Goal: Information Seeking & Learning: Learn about a topic

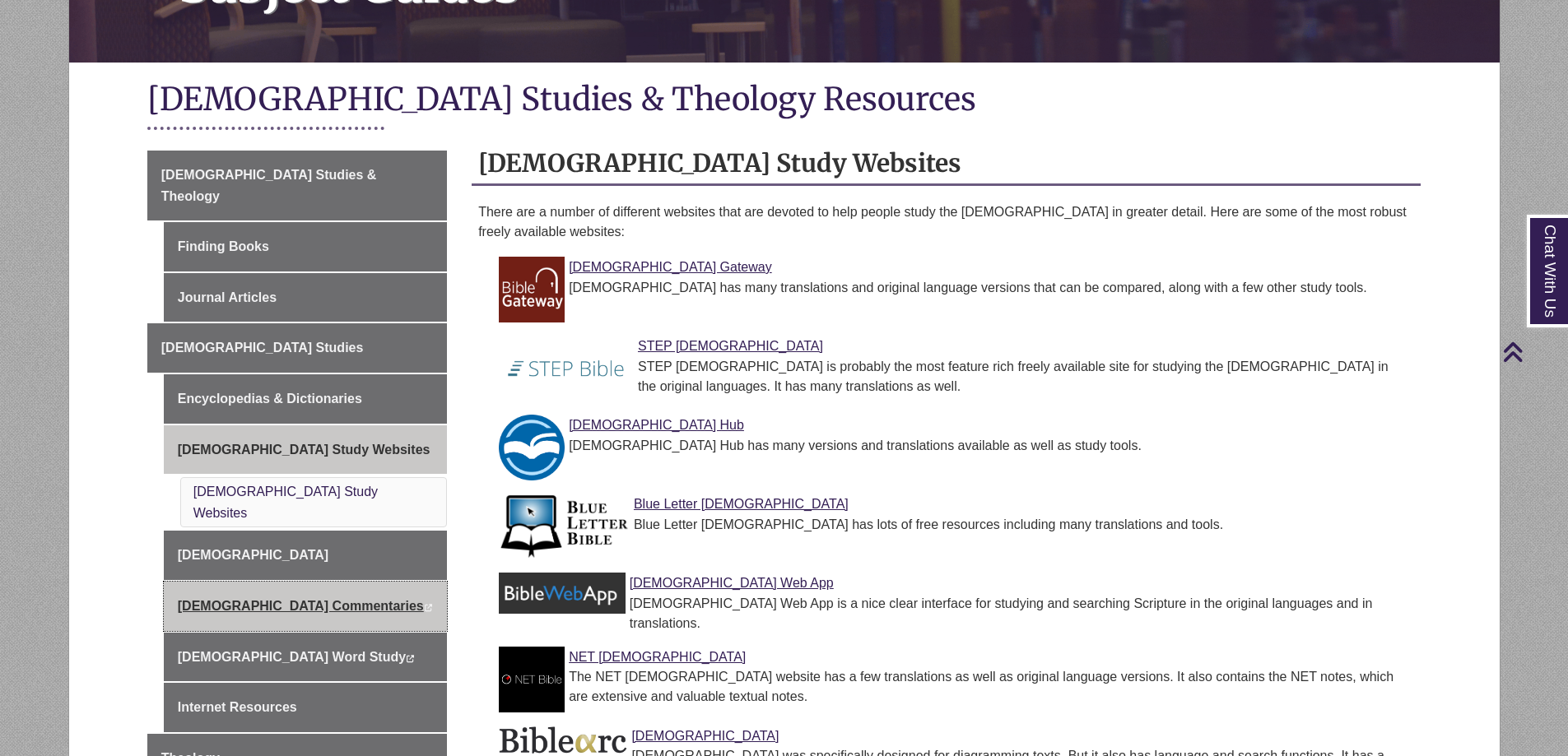
scroll to position [412, 0]
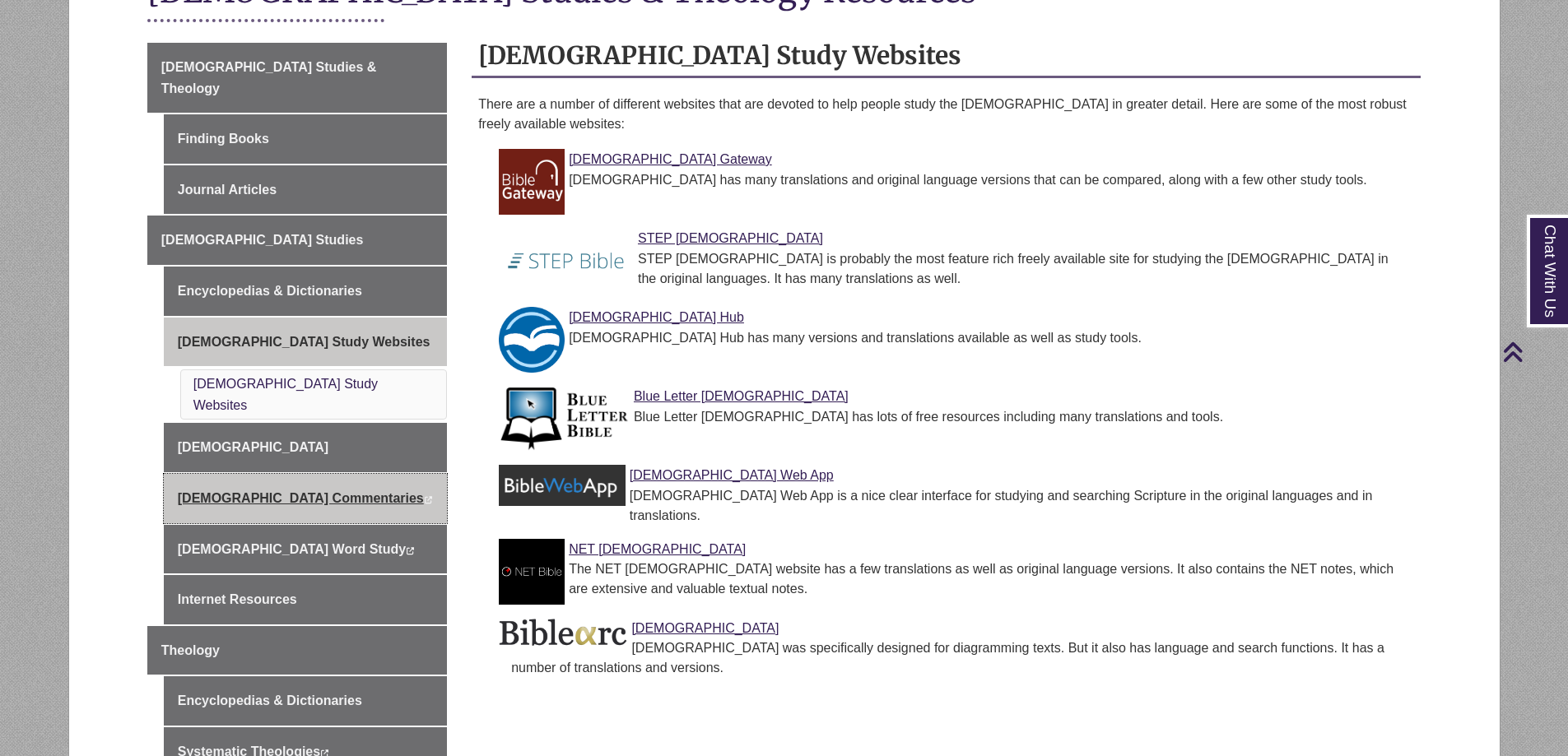
click at [225, 474] on link "Biblical Commentaries This link opens in a new window This link opens in a new …" at bounding box center [305, 498] width 283 height 49
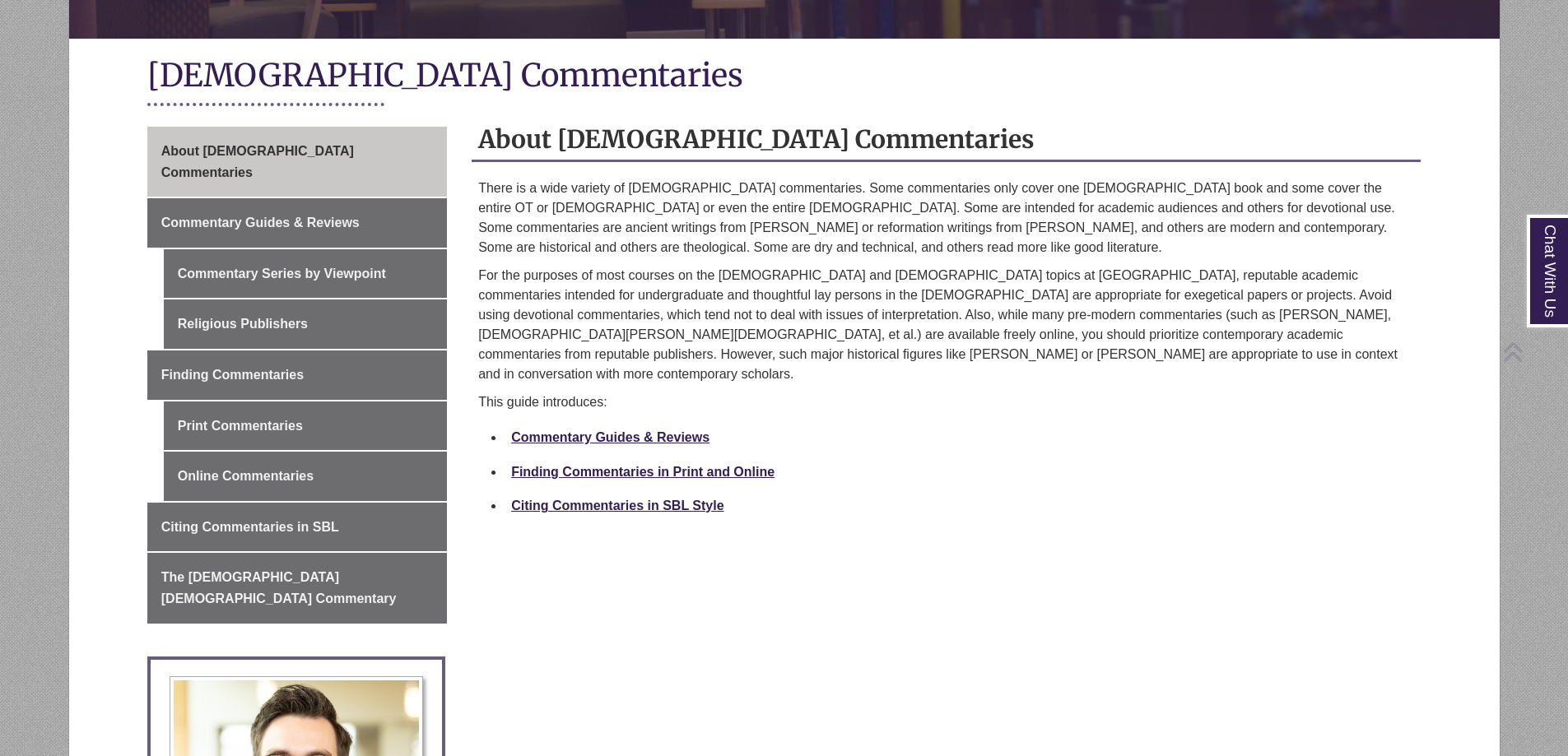
scroll to position [329, 0]
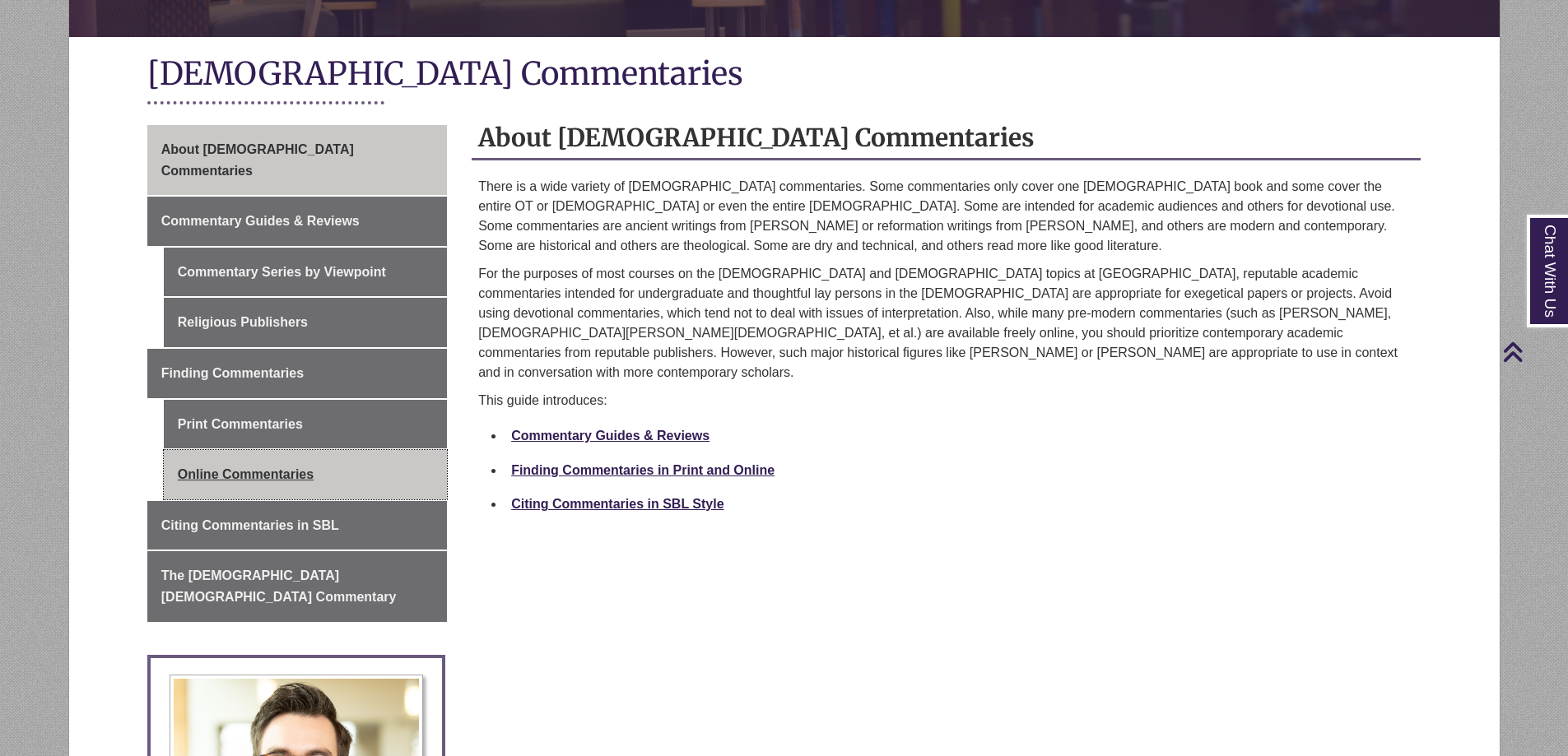
click at [236, 455] on link "Online Commentaries" at bounding box center [305, 474] width 283 height 49
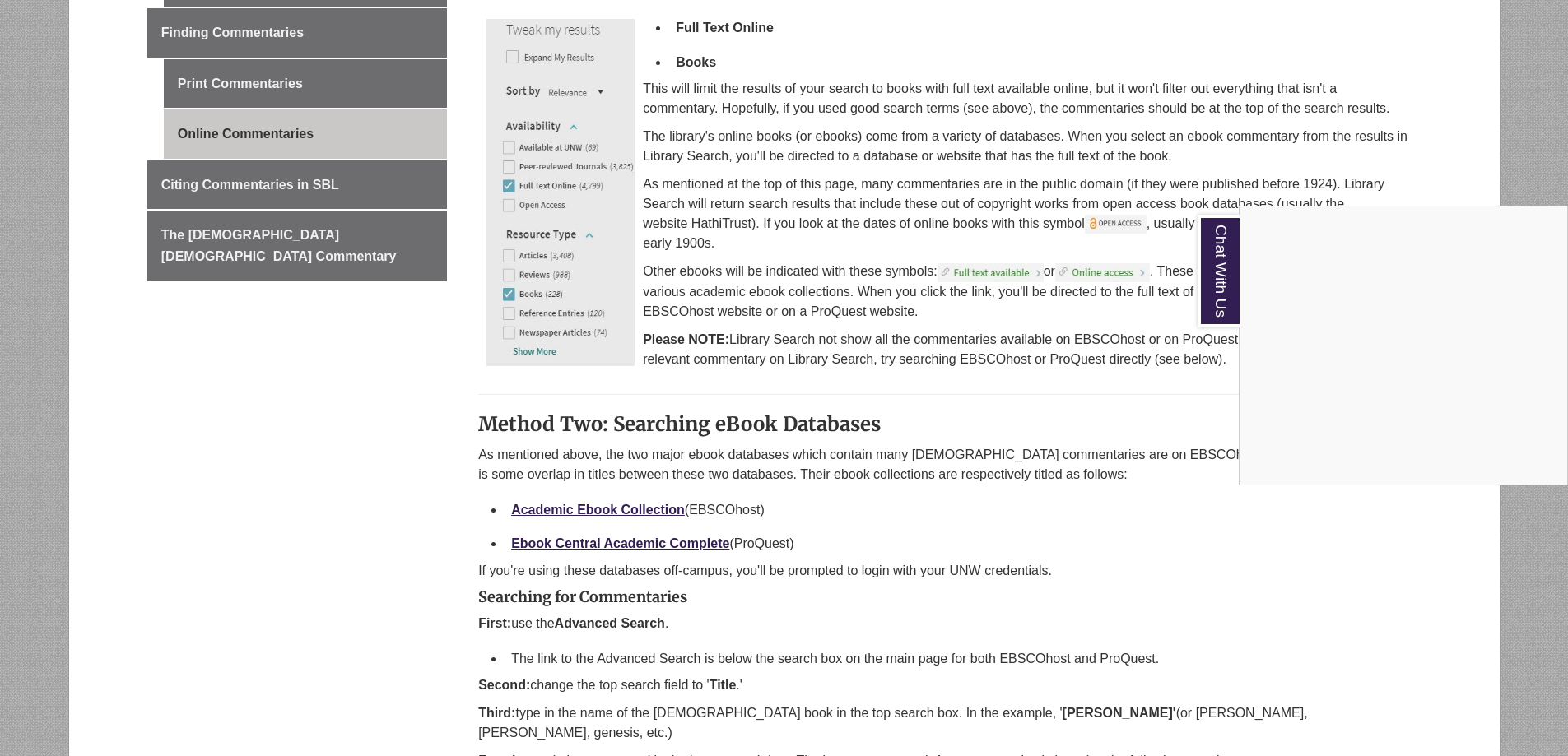
scroll to position [659, 0]
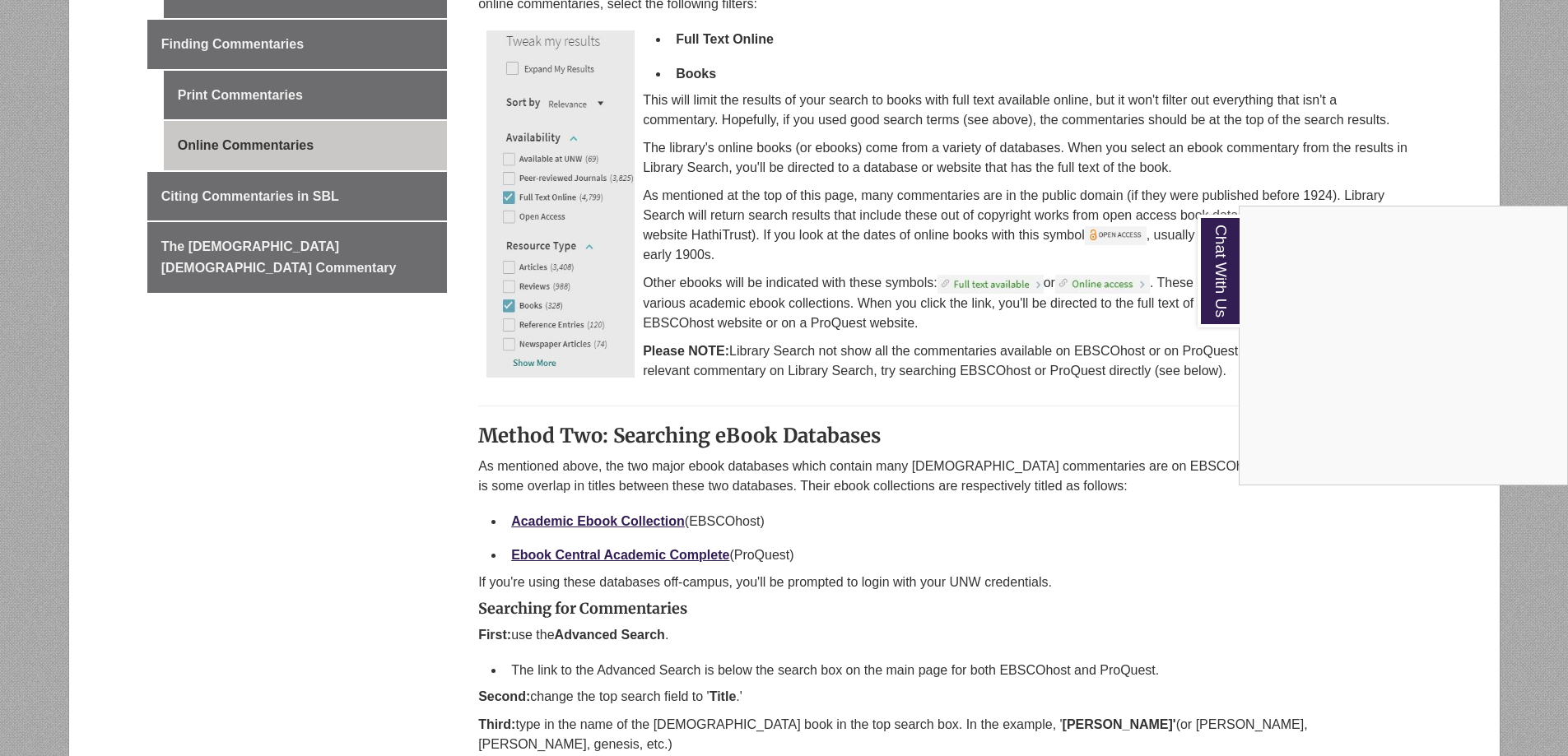
click at [598, 556] on div "Chat With Us" at bounding box center [784, 378] width 1568 height 756
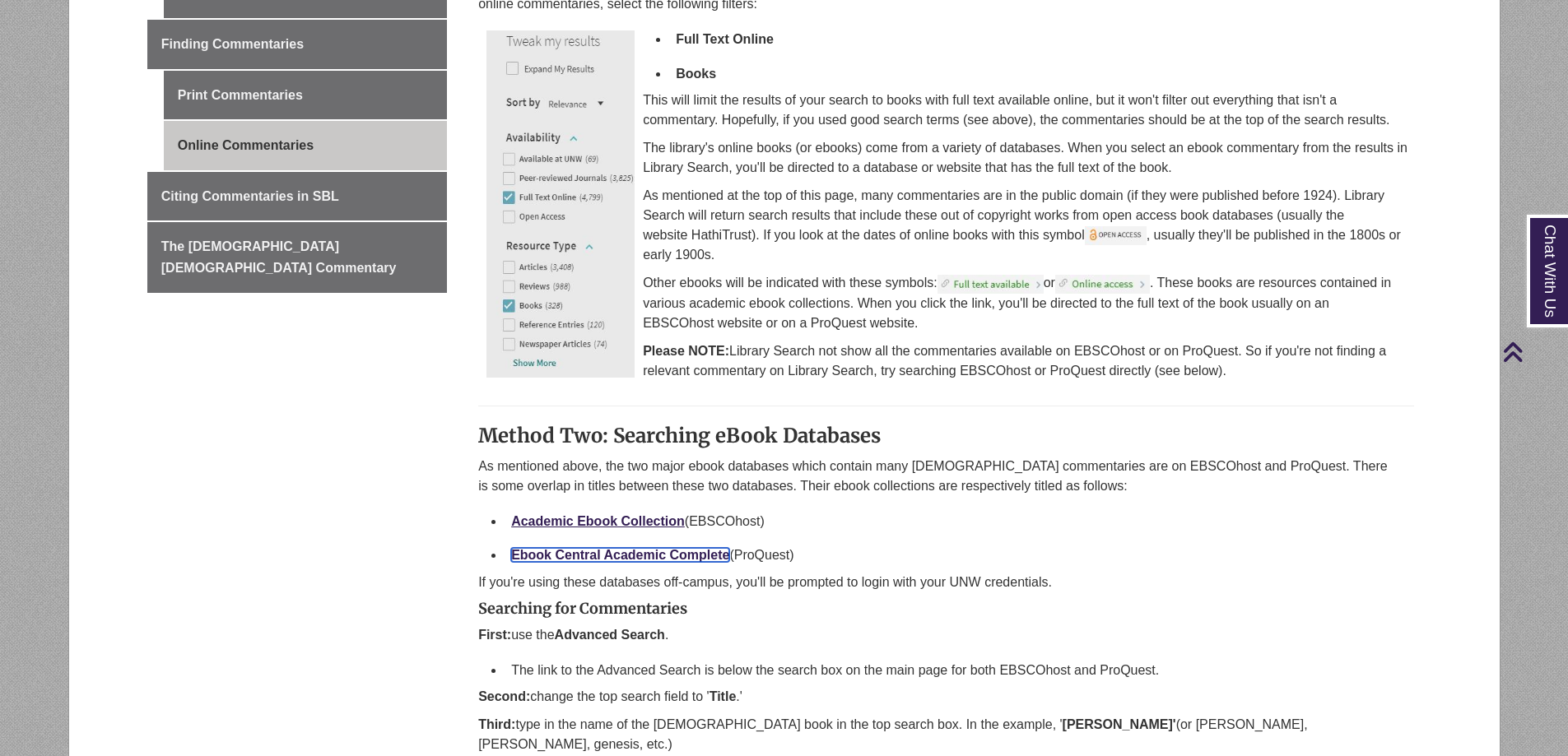
click at [592, 555] on link "Ebook Central Academic Complete" at bounding box center [620, 555] width 218 height 14
